Goal: Task Accomplishment & Management: Manage account settings

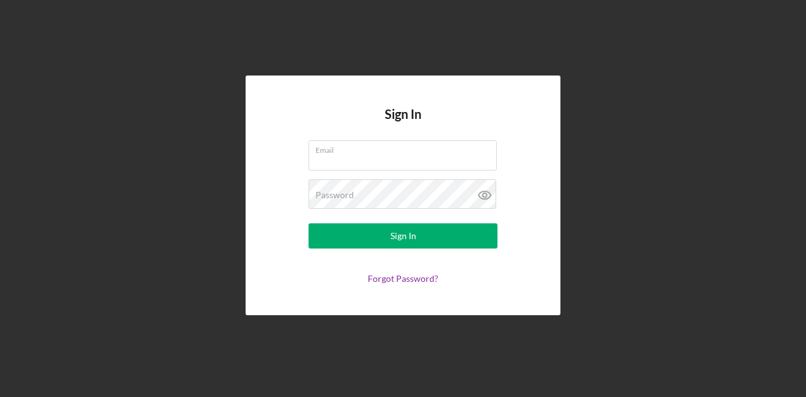
type input "[EMAIL_ADDRESS][DOMAIN_NAME]"
click at [258, 231] on div "Sign In Email [EMAIL_ADDRESS][DOMAIN_NAME] Password Sign In Forgot Password?" at bounding box center [402, 196] width 315 height 240
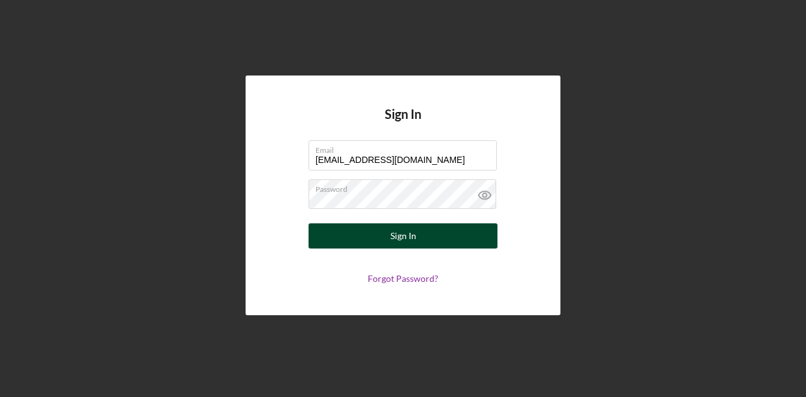
click at [376, 231] on button "Sign In" at bounding box center [402, 235] width 189 height 25
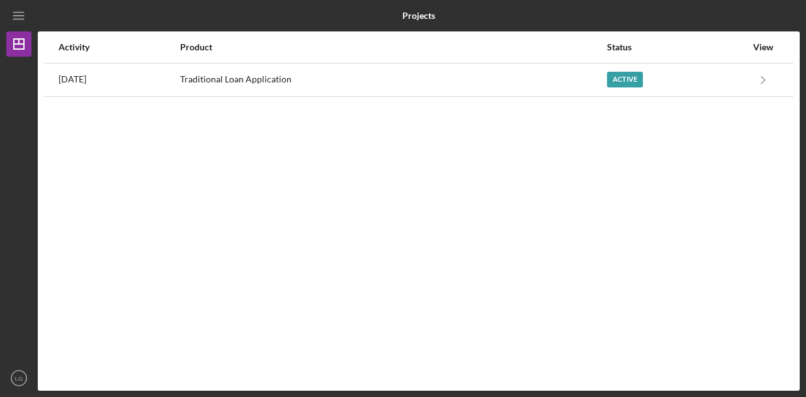
click at [376, 231] on div "Activity Product Status View [DATE] Traditional Loan Application Active Icon/Na…" at bounding box center [419, 210] width 762 height 359
